Goal: Find specific page/section: Find specific page/section

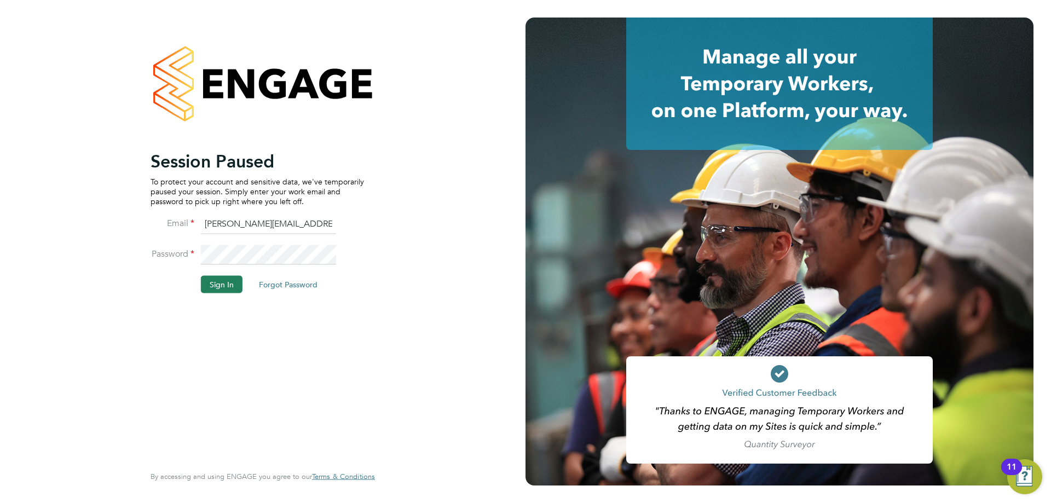
click at [226, 285] on button "Sign In" at bounding box center [222, 284] width 42 height 18
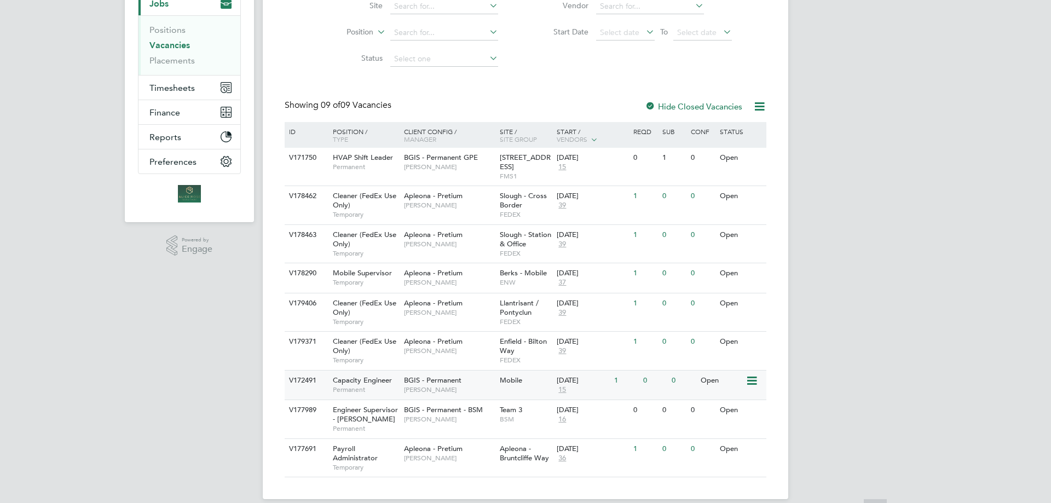
scroll to position [153, 0]
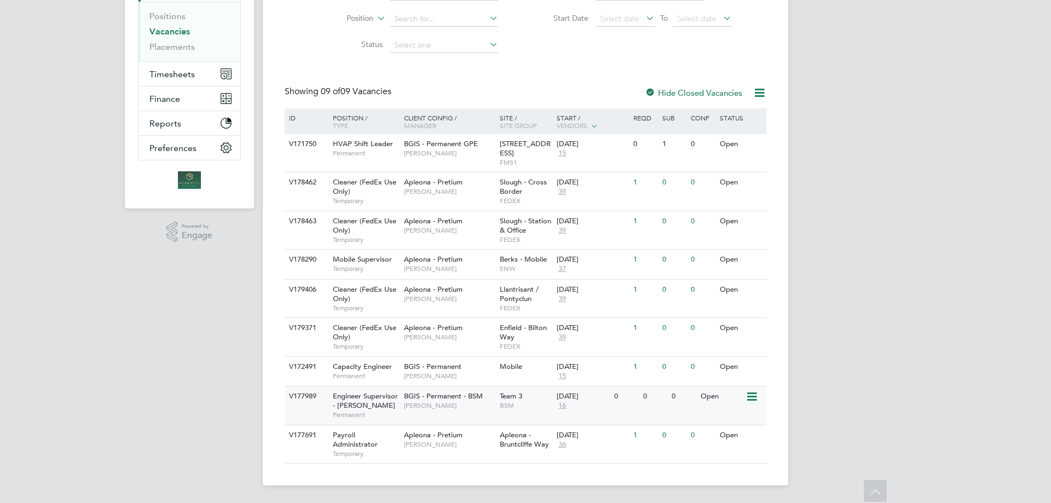
click at [380, 403] on div "Engineer Supervisor - Takeda Permanent" at bounding box center [363, 405] width 77 height 38
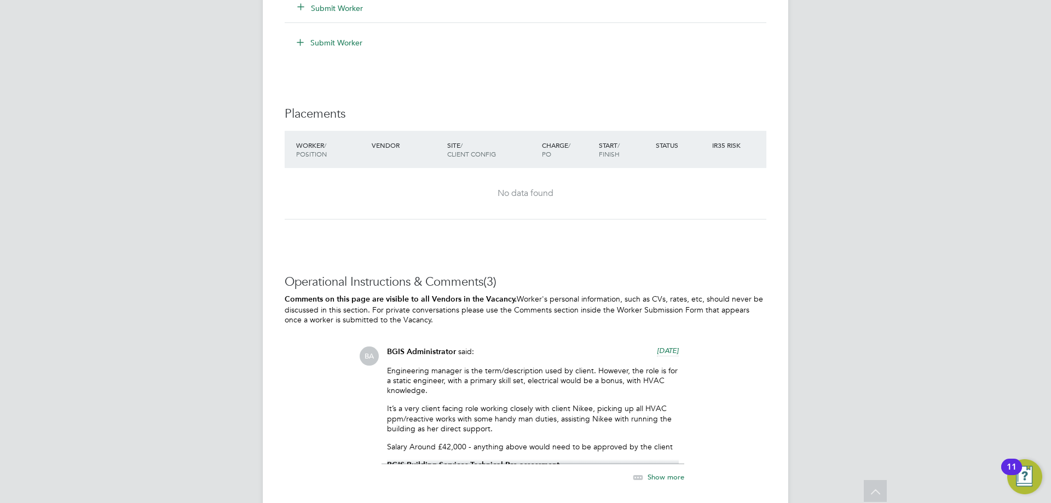
scroll to position [1533, 0]
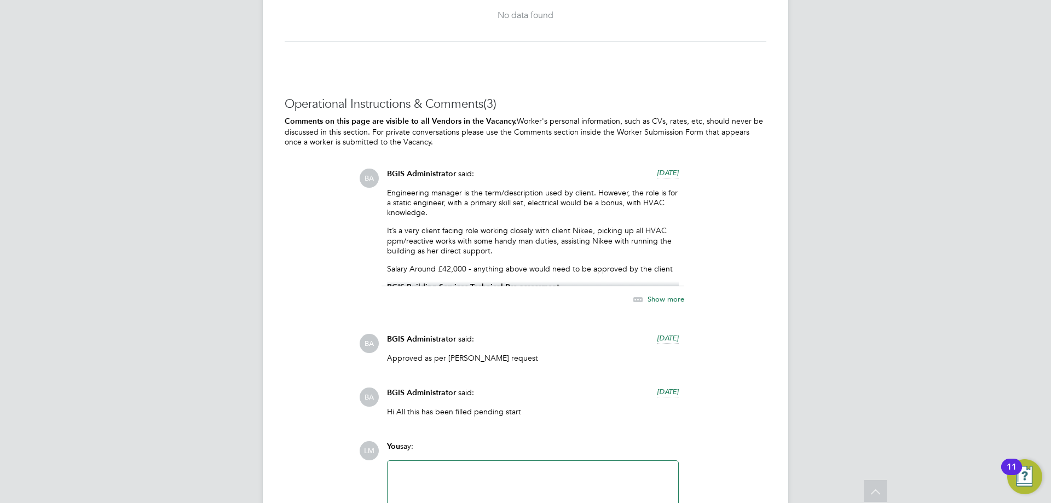
click at [656, 308] on div "BGIS Administrator said: 22 days ago Engineering manager is the term/descriptio…" at bounding box center [533, 243] width 303 height 149
click at [655, 302] on span "Show more" at bounding box center [666, 299] width 37 height 9
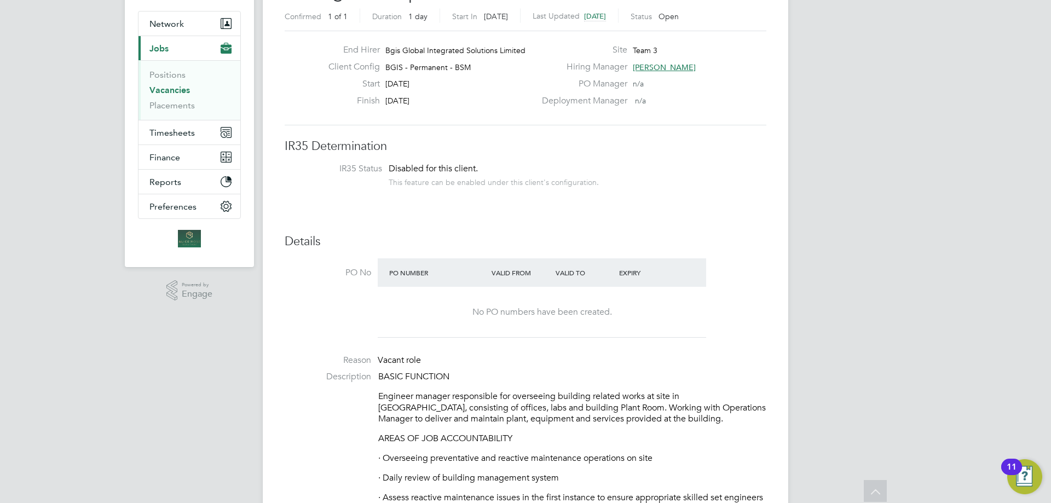
scroll to position [0, 0]
